Goal: Task Accomplishment & Management: Manage account settings

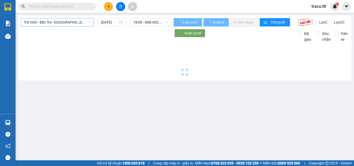
type input "[DATE]"
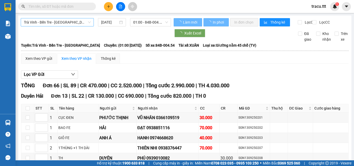
click at [87, 23] on span "Trà Vinh - Bến Tre - [GEOGRAPHIC_DATA]" at bounding box center [57, 22] width 67 height 8
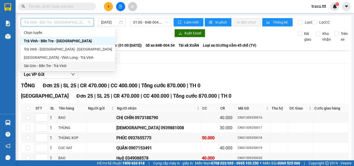
click at [63, 64] on div "Sài Gòn - Bến Tre - Trà Vinh" at bounding box center [68, 66] width 88 height 6
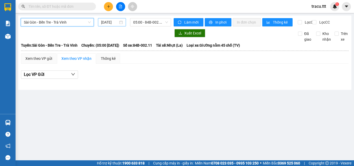
click at [113, 24] on input "[DATE]" at bounding box center [109, 22] width 17 height 6
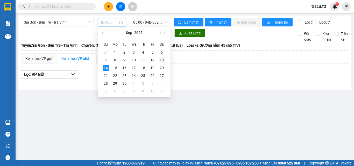
click at [163, 61] on div "13" at bounding box center [161, 60] width 6 height 6
type input "[DATE]"
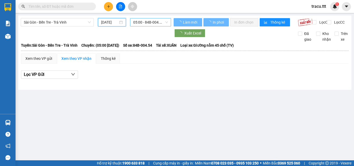
click at [160, 22] on span "05:00 - 84B-004.54" at bounding box center [150, 22] width 35 height 8
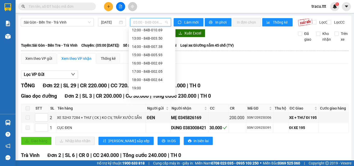
scroll to position [91, 0]
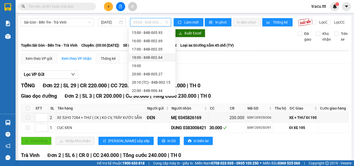
click at [165, 58] on div "18:00 - 84B-002.64" at bounding box center [152, 58] width 40 height 6
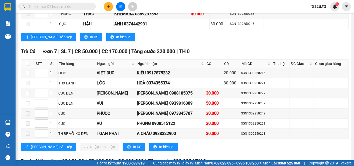
scroll to position [591, 0]
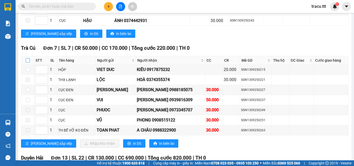
click at [29, 62] on input "checkbox" at bounding box center [28, 60] width 4 height 4
checkbox input "true"
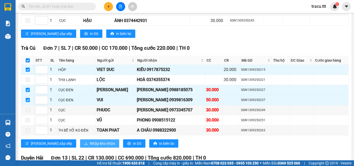
click at [93, 146] on button "Nhập kho nhận" at bounding box center [99, 143] width 39 height 8
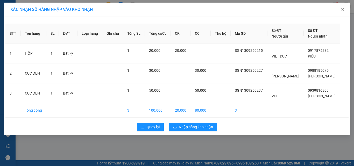
click at [203, 121] on div "Quay lại Nhập hàng kho nhận" at bounding box center [176, 126] width 343 height 13
click at [202, 122] on div "Quay lại Nhập hàng kho nhận" at bounding box center [176, 126] width 343 height 13
click at [202, 124] on button "Nhập hàng kho nhận" at bounding box center [193, 127] width 48 height 8
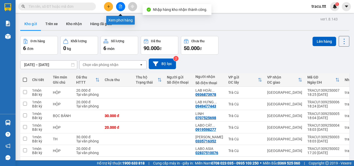
click at [124, 8] on button at bounding box center [120, 6] width 9 height 9
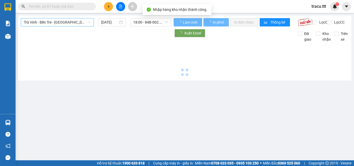
type input "[DATE]"
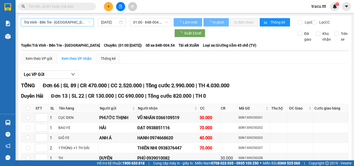
click at [76, 22] on span "Trà Vinh - Bến Tre - [GEOGRAPHIC_DATA]" at bounding box center [57, 22] width 67 height 8
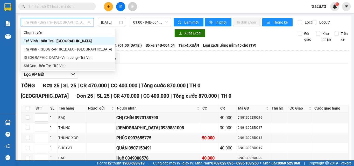
click at [61, 67] on div "Sài Gòn - Bến Tre - Trà Vinh" at bounding box center [68, 66] width 88 height 6
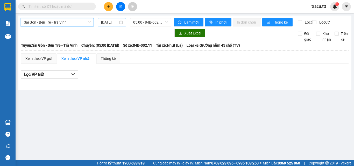
click at [114, 23] on input "[DATE]" at bounding box center [109, 22] width 17 height 6
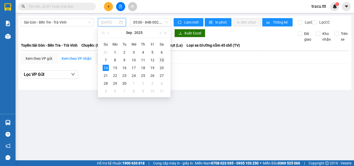
click at [162, 61] on div "13" at bounding box center [161, 60] width 6 height 6
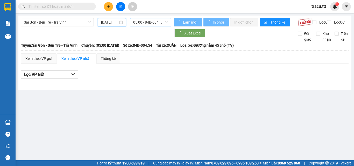
type input "[DATE]"
click at [158, 24] on span "05:00 - 84B-004.54" at bounding box center [150, 22] width 35 height 8
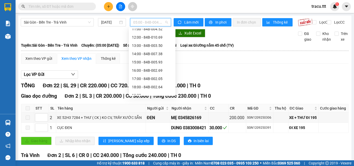
scroll to position [91, 0]
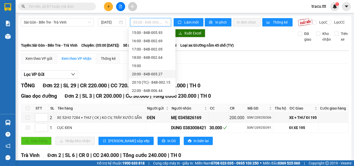
click at [164, 75] on div "20:00 - 84B-005.27" at bounding box center [152, 74] width 40 height 6
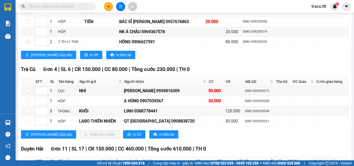
scroll to position [561, 0]
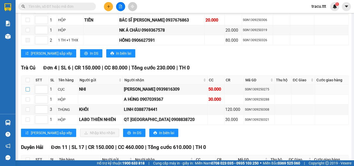
drag, startPoint x: 28, startPoint y: 94, endPoint x: 77, endPoint y: 82, distance: 50.9
click at [28, 91] on input "checkbox" at bounding box center [28, 89] width 4 height 4
checkbox input "true"
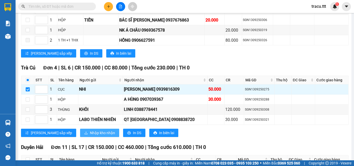
click at [90, 135] on span "Nhập kho nhận" at bounding box center [102, 133] width 25 height 6
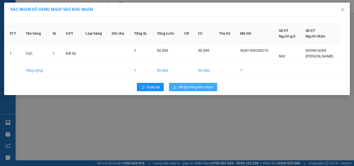
click at [199, 87] on span "Nhập hàng kho nhận" at bounding box center [196, 87] width 34 height 6
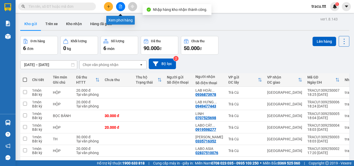
click at [119, 5] on icon "file-add" at bounding box center [121, 7] width 4 height 4
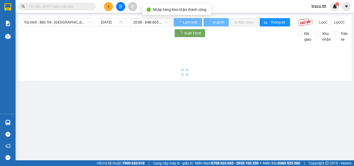
type input "[DATE]"
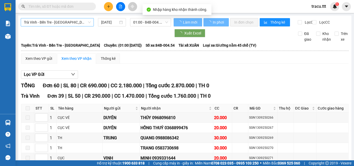
click at [75, 25] on span "Trà Vinh - Bến Tre - [GEOGRAPHIC_DATA]" at bounding box center [57, 22] width 67 height 8
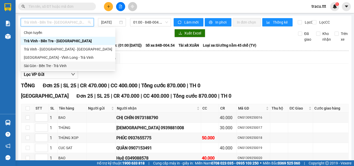
click at [68, 66] on div "Sài Gòn - Bến Tre - Trà Vinh" at bounding box center [68, 66] width 88 height 6
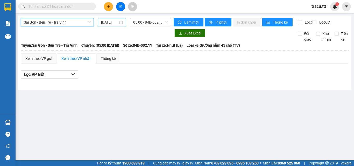
click at [111, 19] on div "[DATE]" at bounding box center [112, 22] width 28 height 8
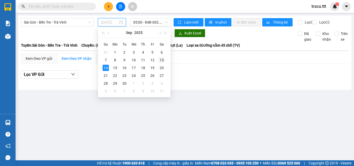
click at [163, 59] on div "13" at bounding box center [161, 60] width 6 height 6
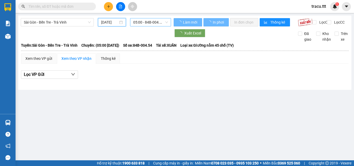
type input "[DATE]"
click at [155, 24] on span "05:00 - 84B-004.54" at bounding box center [150, 22] width 35 height 8
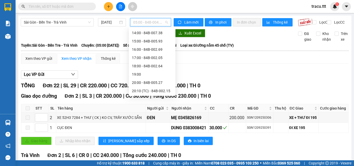
scroll to position [83, 0]
click at [159, 41] on div "15:00 - 84B-005.93" at bounding box center [152, 41] width 40 height 6
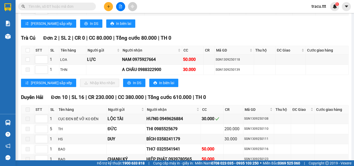
scroll to position [447, 0]
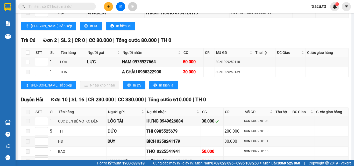
click at [23, 55] on th at bounding box center [27, 52] width 13 height 9
click at [26, 55] on input "checkbox" at bounding box center [28, 53] width 4 height 4
checkbox input "true"
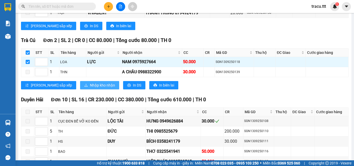
click at [90, 87] on span "Nhập kho nhận" at bounding box center [102, 85] width 25 height 6
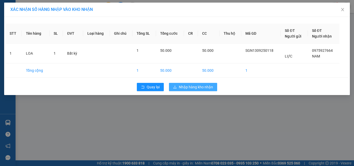
click at [206, 85] on span "Nhập hàng kho nhận" at bounding box center [196, 87] width 34 height 6
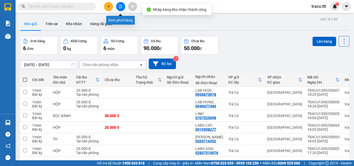
click at [122, 5] on icon "file-add" at bounding box center [121, 7] width 4 height 4
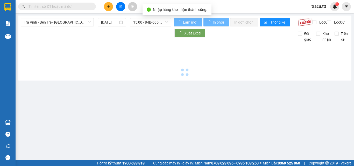
type input "[DATE]"
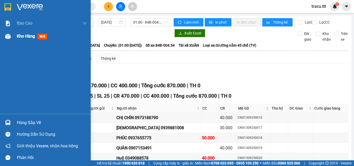
click at [24, 38] on span "Kho hàng" at bounding box center [26, 36] width 18 height 5
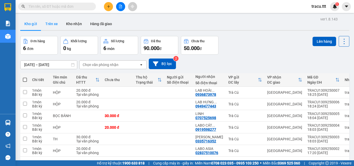
click at [56, 24] on button "Trên xe" at bounding box center [51, 24] width 21 height 12
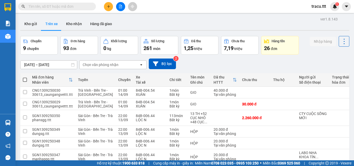
click at [99, 64] on div "Chọn văn phòng nhận" at bounding box center [101, 64] width 36 height 5
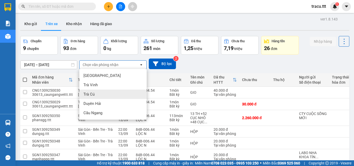
click at [96, 97] on div "Trà Cú" at bounding box center [112, 94] width 67 height 9
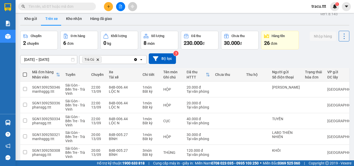
scroll to position [1, 0]
